Goal: Navigation & Orientation: Find specific page/section

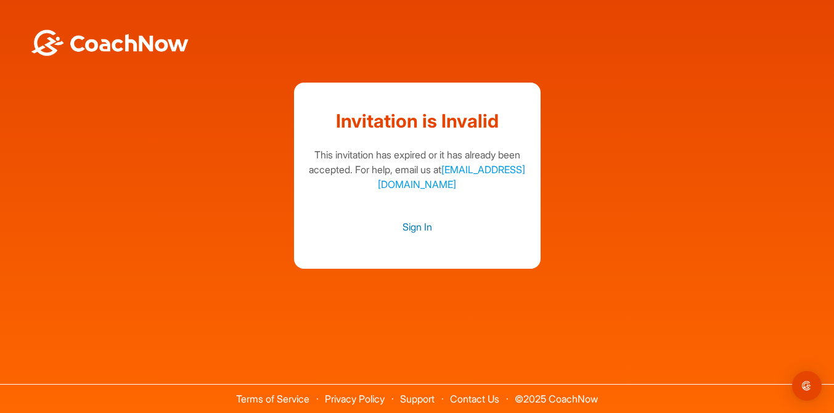
click at [406, 223] on link "Sign In" at bounding box center [417, 227] width 222 height 16
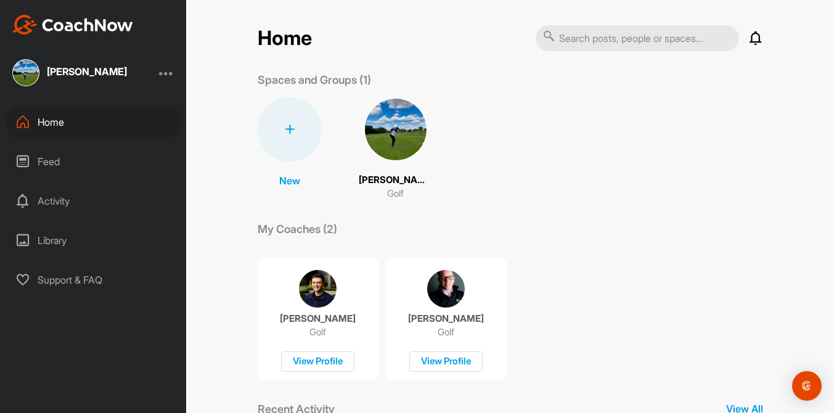
scroll to position [112, 0]
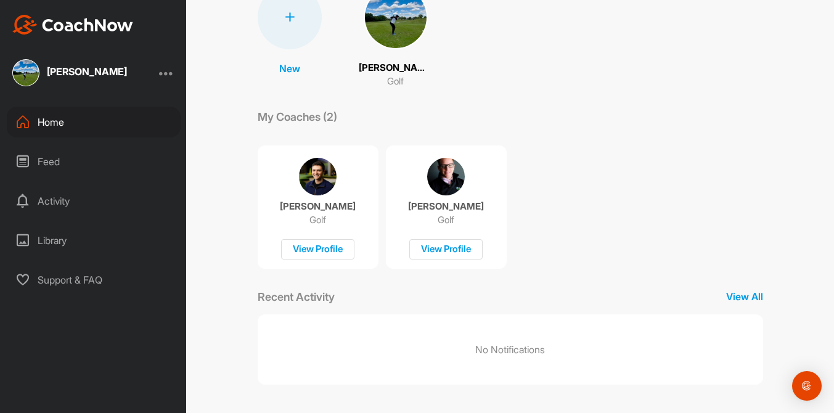
click at [59, 163] on div "Feed" at bounding box center [94, 161] width 174 height 31
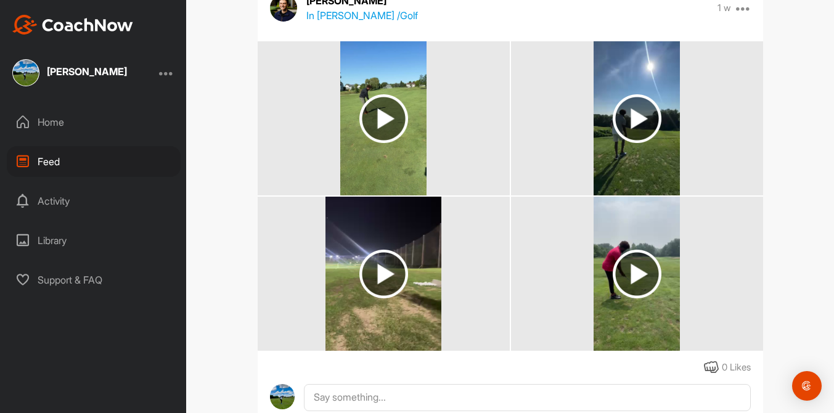
scroll to position [447, 0]
